Goal: Entertainment & Leisure: Consume media (video, audio)

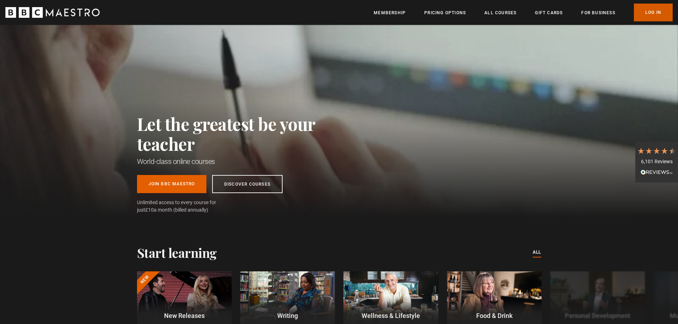
click at [651, 15] on link "Log In" at bounding box center [653, 13] width 39 height 18
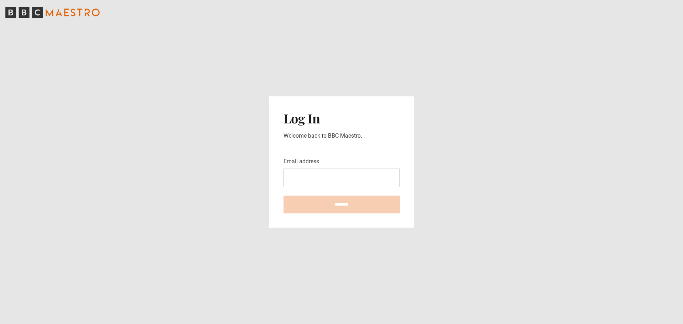
type input "**********"
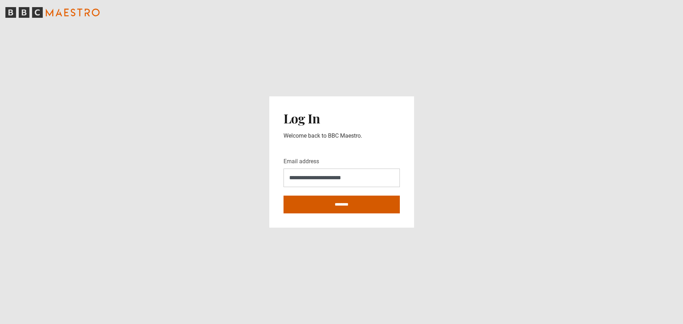
click at [339, 203] on input "********" at bounding box center [342, 205] width 116 height 18
type input "**********"
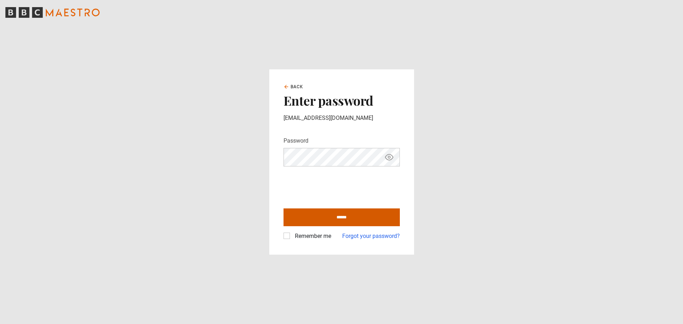
click at [327, 218] on input "******" at bounding box center [342, 218] width 116 height 18
type input "**********"
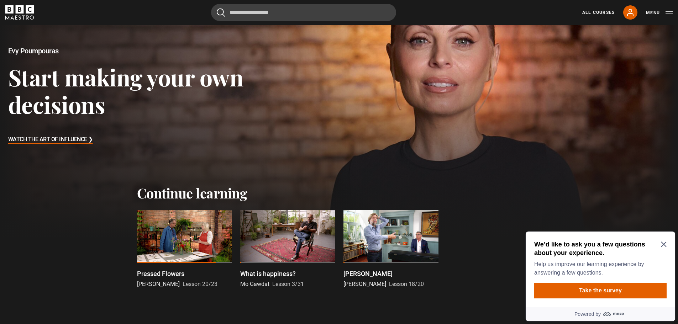
click at [172, 226] on div at bounding box center [184, 236] width 95 height 53
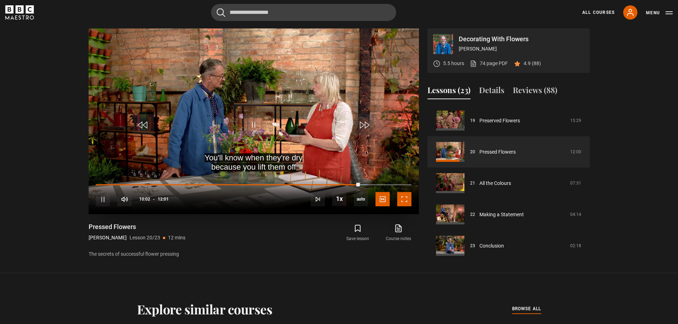
click at [402, 199] on div "10s Skip Back 10 seconds Pause 10s Skip Forward 10 seconds Loaded : 85.99% 09:5…" at bounding box center [254, 194] width 330 height 39
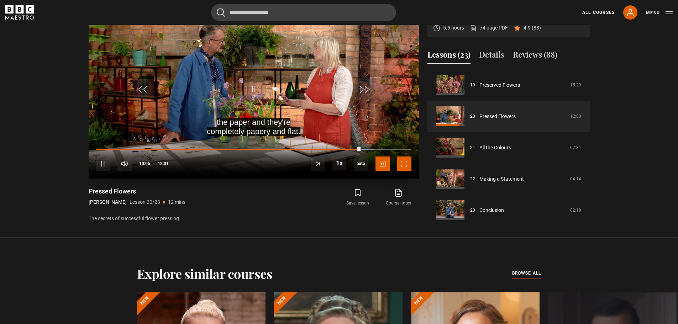
drag, startPoint x: 402, startPoint y: 162, endPoint x: 402, endPoint y: 205, distance: 43.1
click at [402, 162] on span "Video Player" at bounding box center [404, 164] width 14 height 14
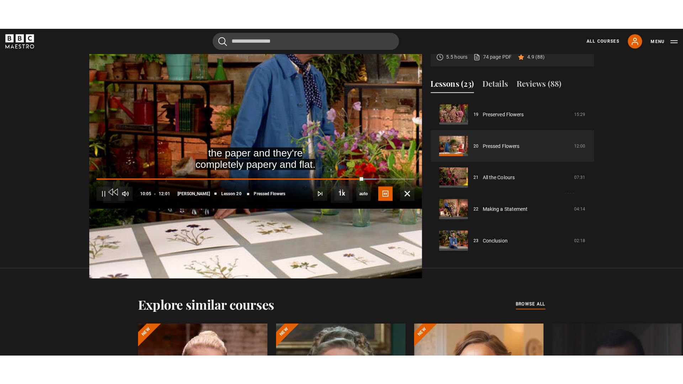
scroll to position [356, 0]
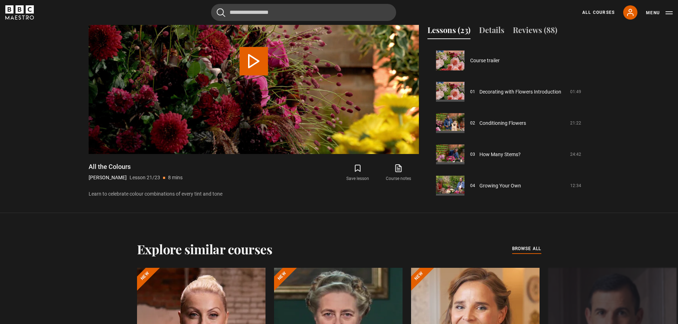
scroll to position [598, 0]
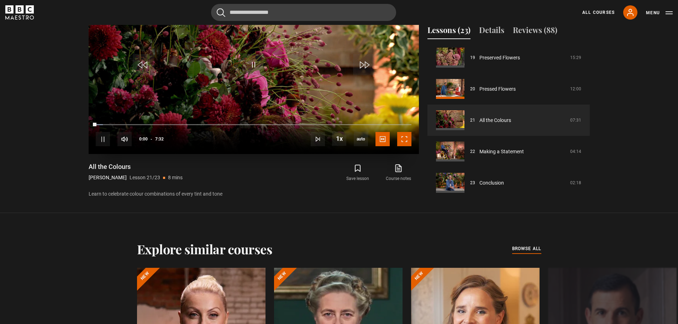
click at [407, 138] on span "Video Player" at bounding box center [404, 139] width 14 height 14
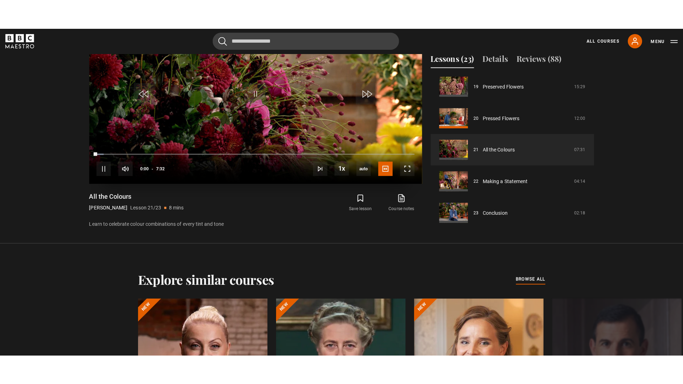
scroll to position [356, 0]
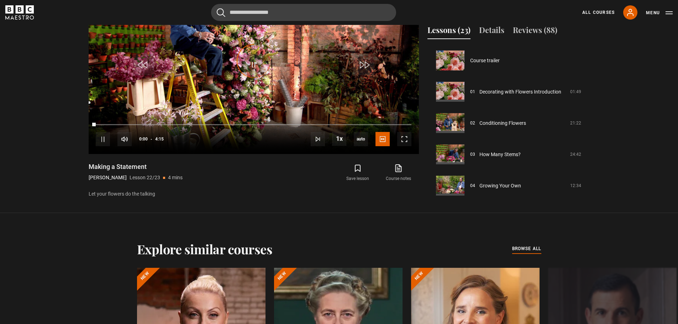
scroll to position [598, 0]
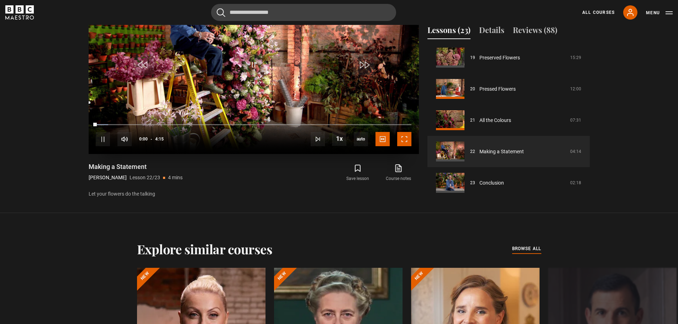
click at [406, 137] on span "Video Player" at bounding box center [404, 139] width 14 height 14
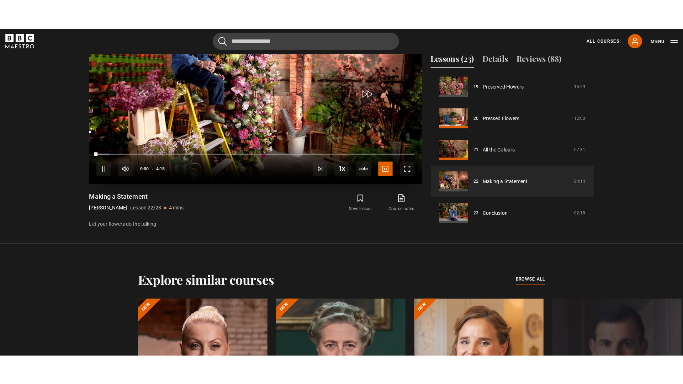
scroll to position [356, 0]
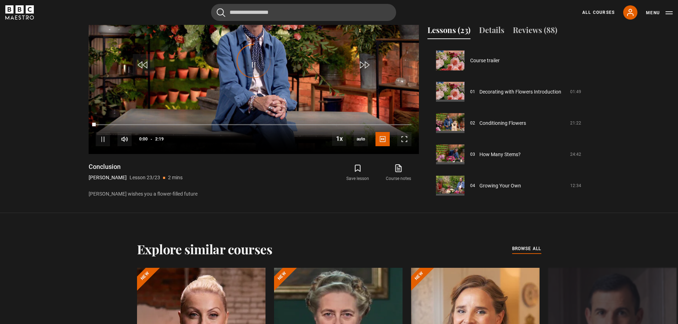
scroll to position [598, 0]
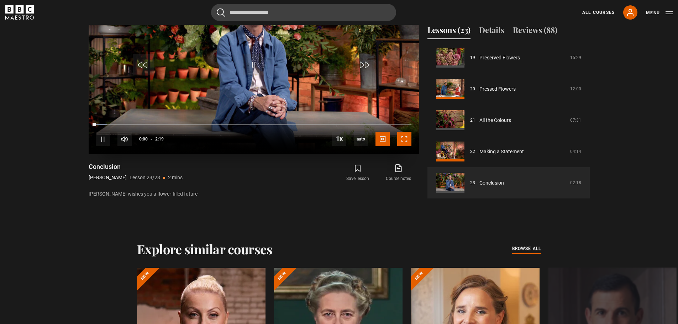
click at [407, 137] on span "Video Player" at bounding box center [404, 139] width 14 height 14
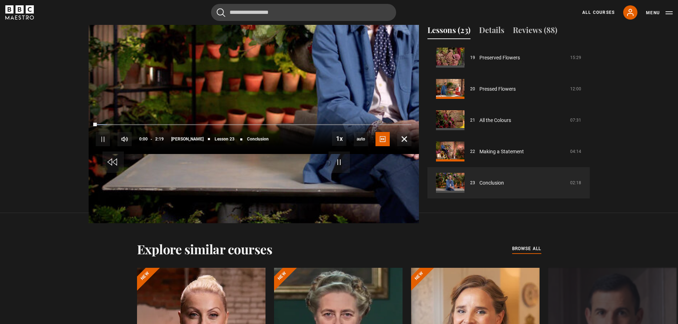
scroll to position [356, 0]
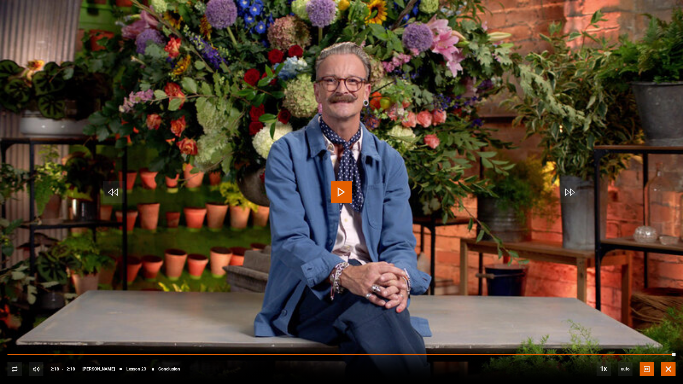
click at [670, 324] on span "Video Player" at bounding box center [669, 369] width 14 height 14
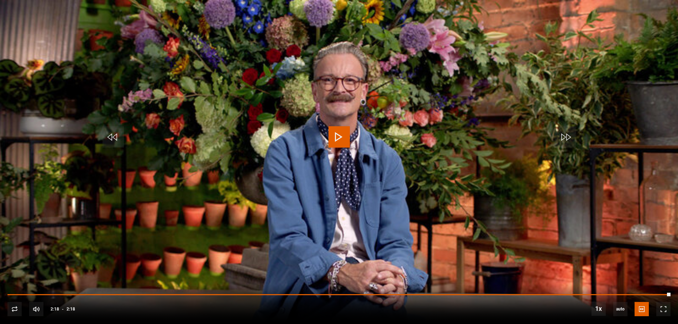
scroll to position [534, 0]
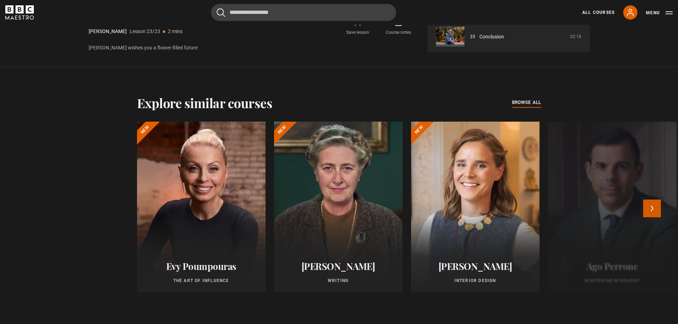
click at [653, 209] on button "Next" at bounding box center [652, 209] width 18 height 18
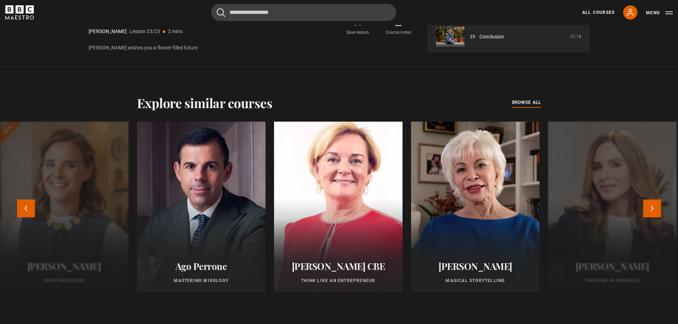
click at [317, 236] on div at bounding box center [338, 207] width 141 height 188
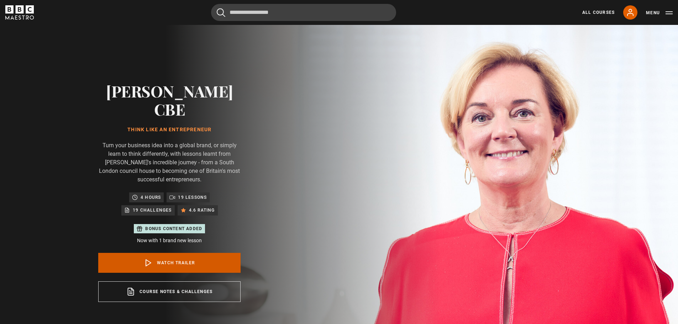
click at [166, 253] on link "Watch Trailer" at bounding box center [169, 263] width 142 height 20
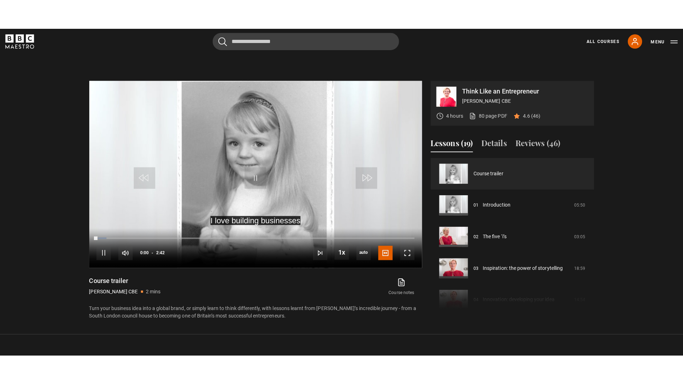
scroll to position [341, 0]
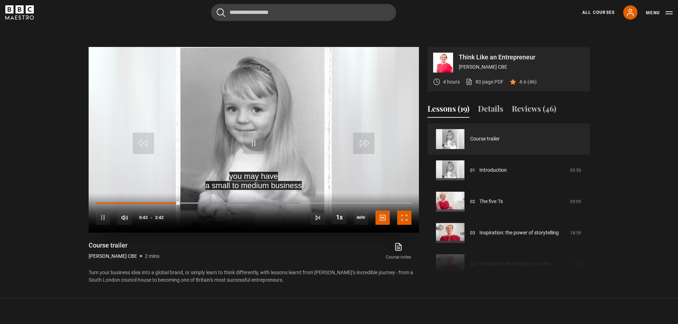
click at [405, 211] on span "Video Player" at bounding box center [404, 218] width 14 height 14
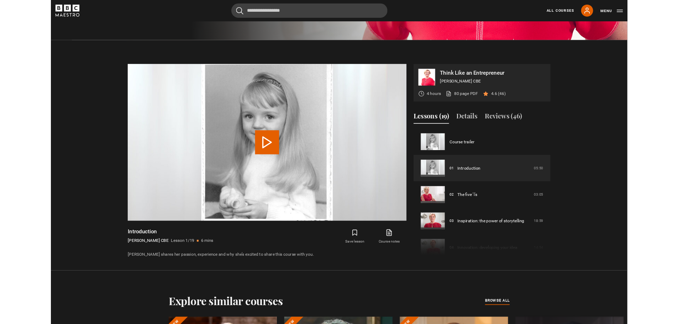
scroll to position [388, 0]
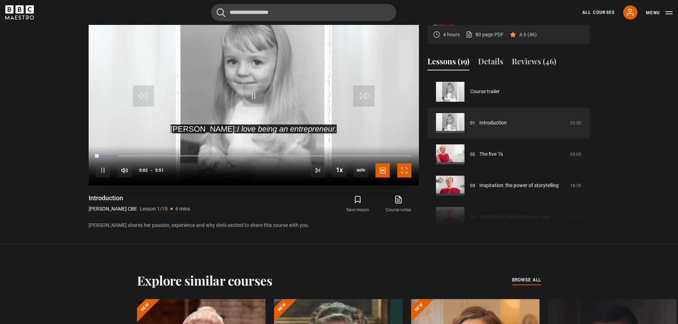
click at [407, 163] on span "Video Player" at bounding box center [404, 170] width 14 height 14
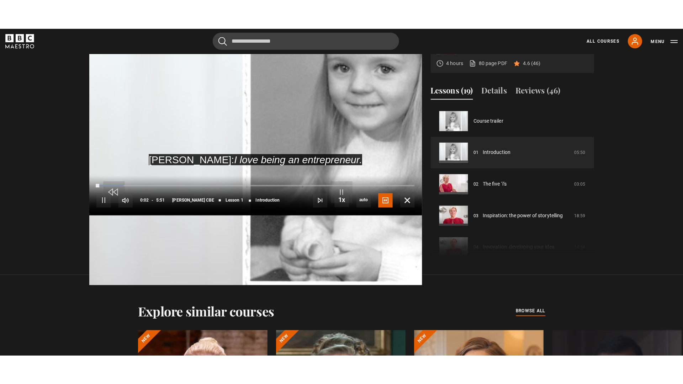
scroll to position [369, 0]
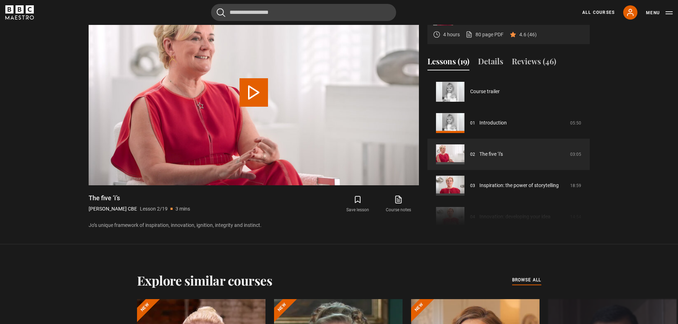
scroll to position [31, 0]
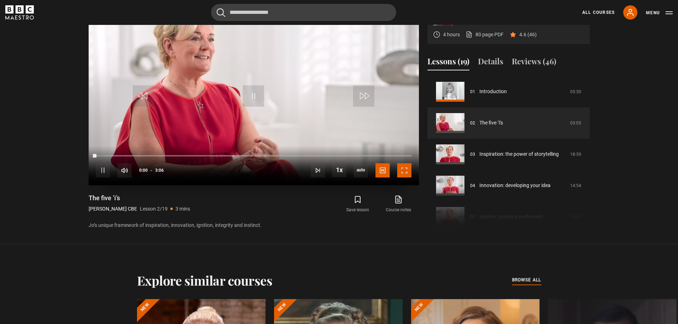
click at [405, 163] on span "Video Player" at bounding box center [404, 170] width 14 height 14
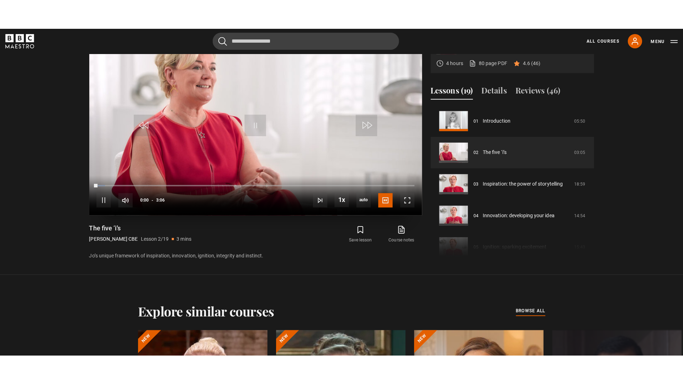
scroll to position [369, 0]
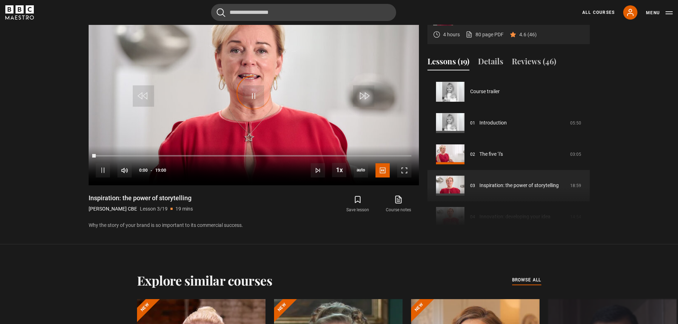
scroll to position [63, 0]
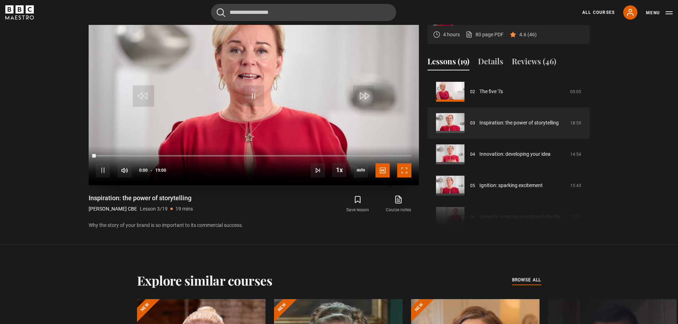
click at [406, 163] on span "Video Player" at bounding box center [404, 170] width 14 height 14
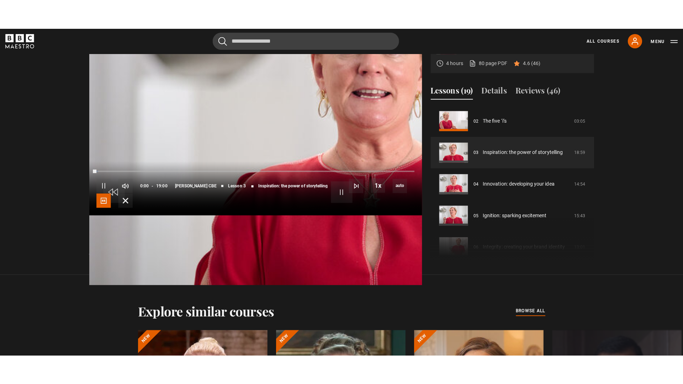
scroll to position [369, 0]
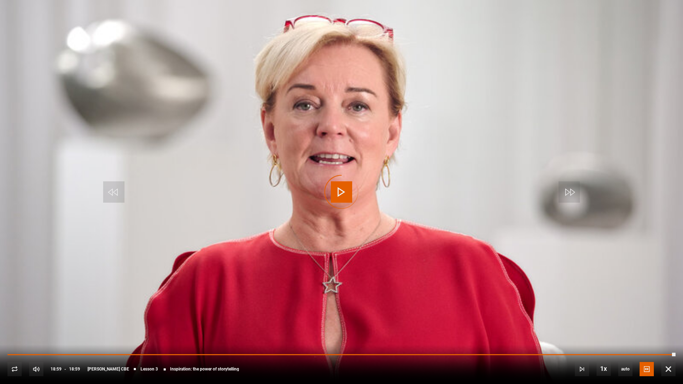
click at [338, 189] on span "Video Player" at bounding box center [341, 191] width 21 height 21
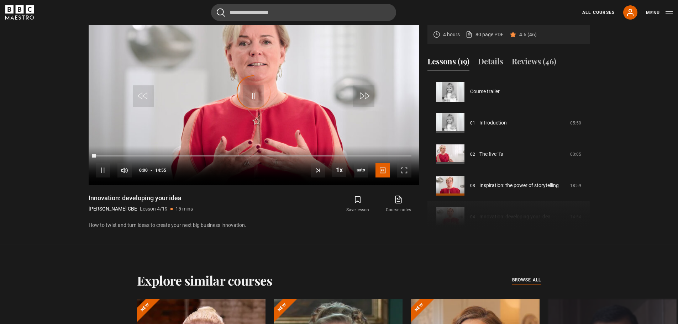
scroll to position [94, 0]
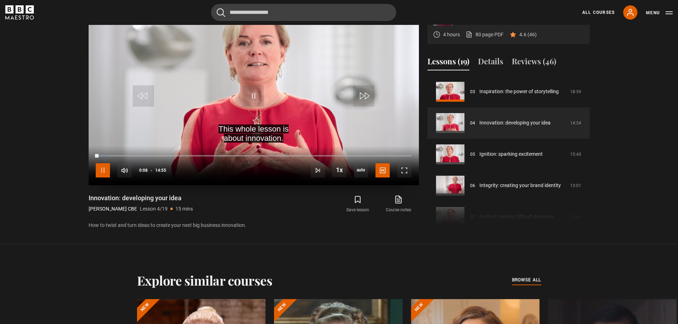
click at [100, 163] on span "Video Player" at bounding box center [103, 170] width 14 height 14
